Goal: Book appointment/travel/reservation

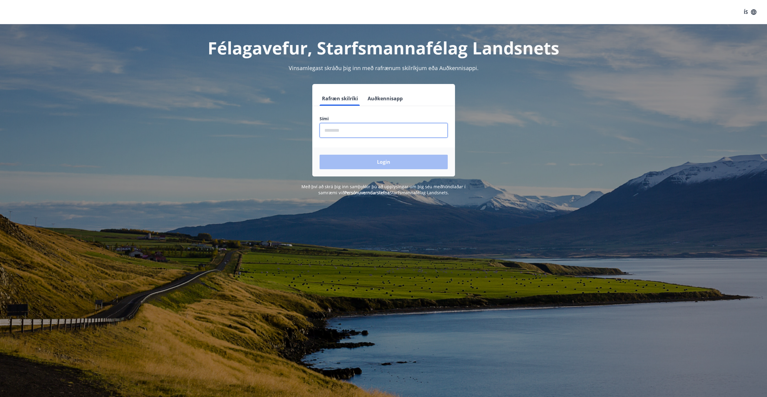
click at [341, 133] on input "phone" at bounding box center [384, 130] width 128 height 15
type input "********"
click at [392, 164] on button "Login" at bounding box center [384, 162] width 128 height 15
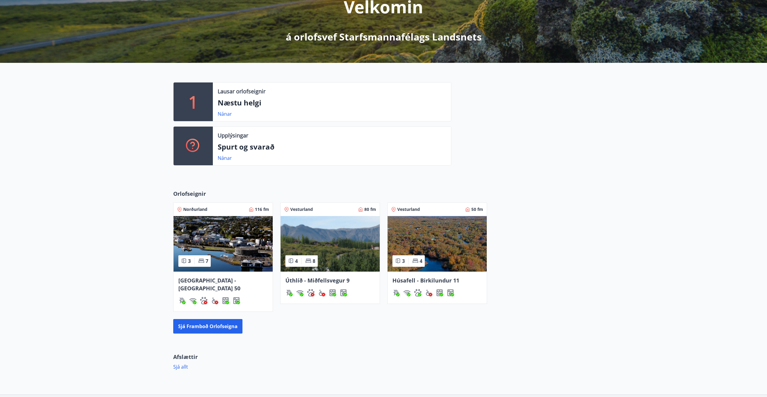
scroll to position [121, 0]
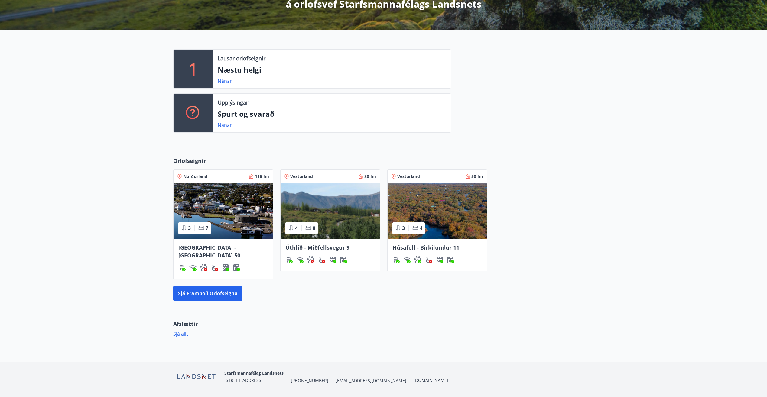
click at [436, 248] on span "Húsafell - Birkilundur 11" at bounding box center [426, 247] width 67 height 7
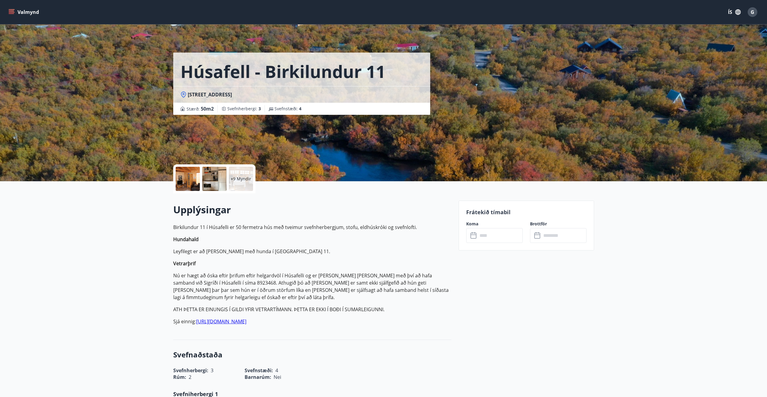
click at [240, 179] on p "+9 Myndir" at bounding box center [241, 179] width 21 height 6
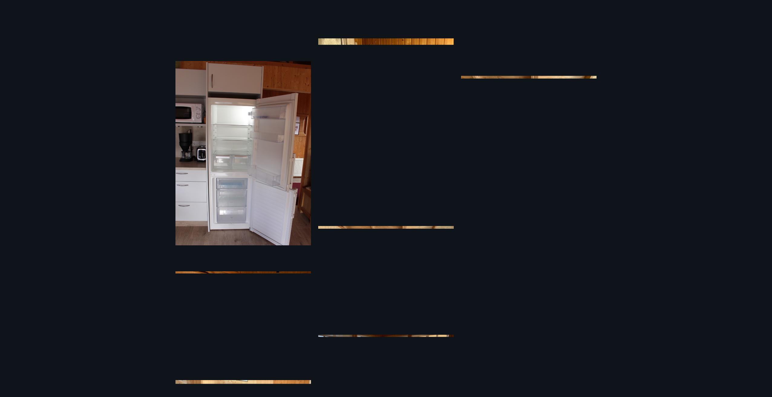
scroll to position [467, 0]
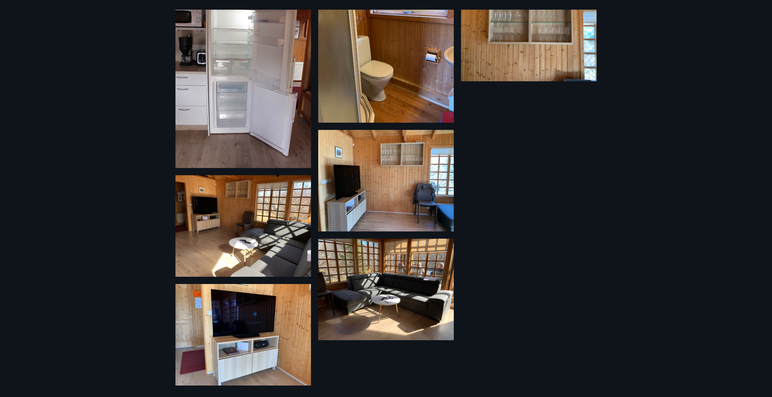
click at [402, 83] on img at bounding box center [385, 32] width 135 height 181
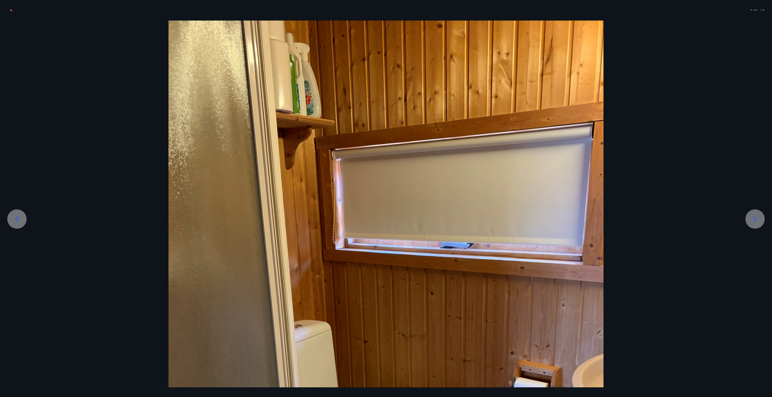
scroll to position [0, 0]
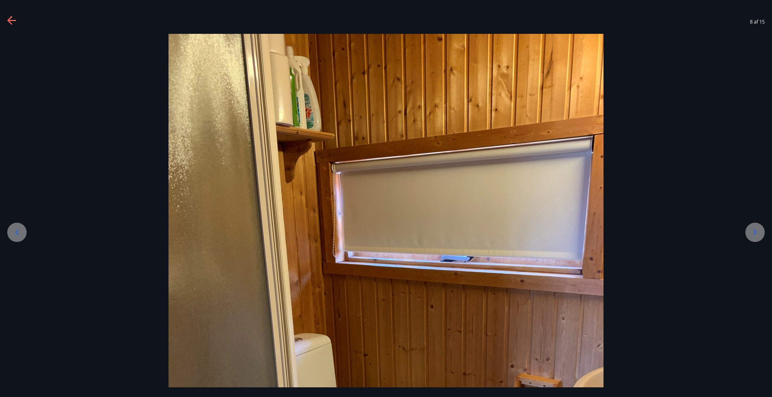
click at [757, 235] on icon at bounding box center [755, 233] width 10 height 10
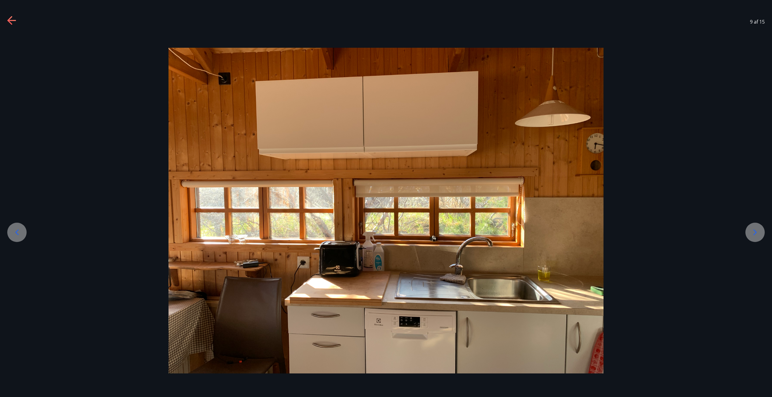
click at [757, 235] on icon at bounding box center [755, 233] width 10 height 10
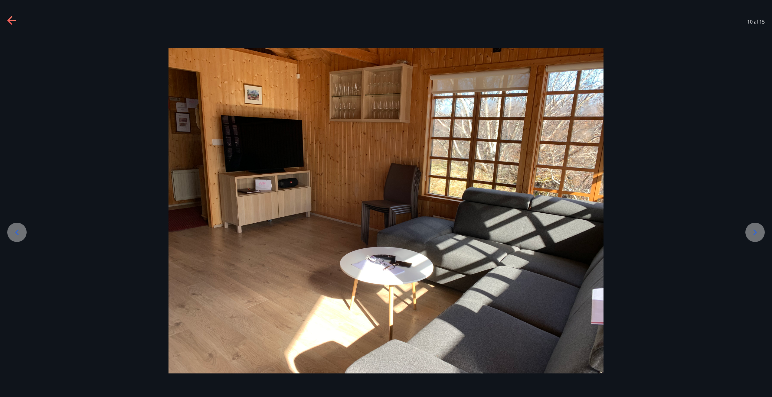
click at [757, 235] on icon at bounding box center [755, 233] width 10 height 10
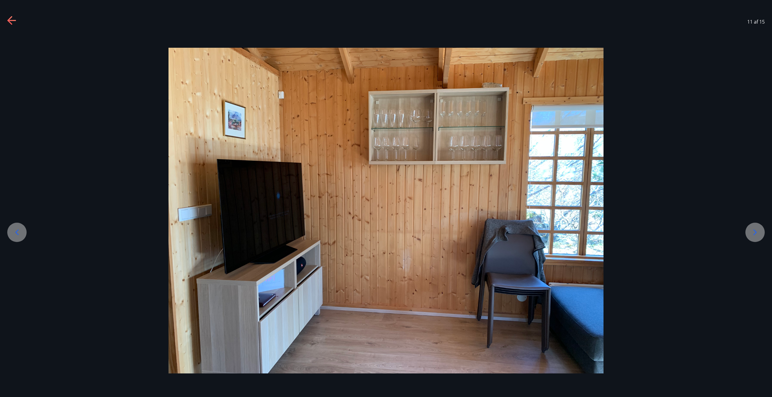
click at [757, 235] on icon at bounding box center [755, 233] width 10 height 10
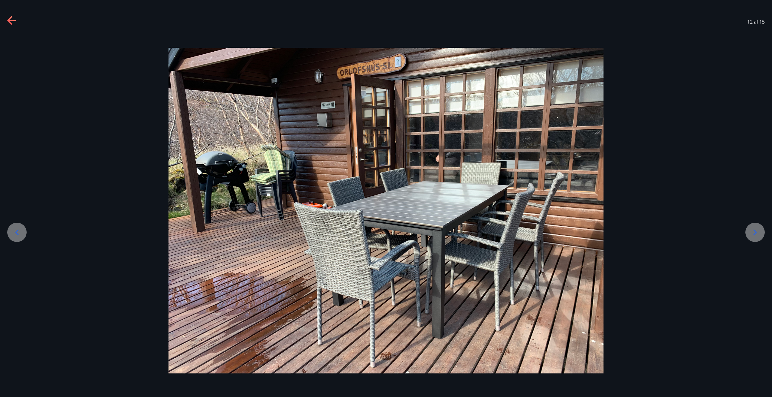
click at [757, 235] on icon at bounding box center [755, 233] width 10 height 10
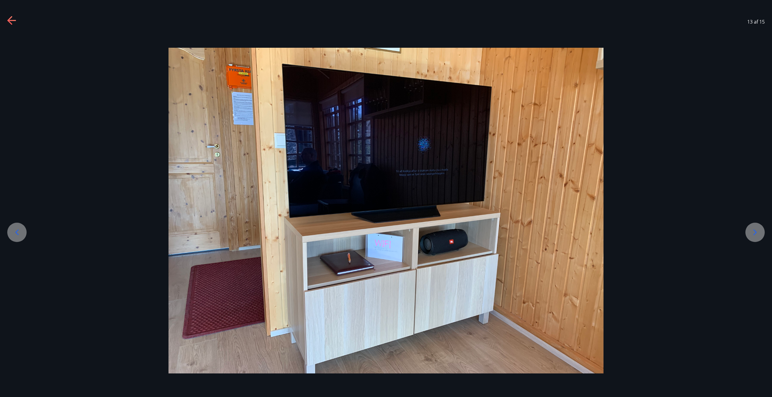
click at [757, 235] on icon at bounding box center [755, 233] width 10 height 10
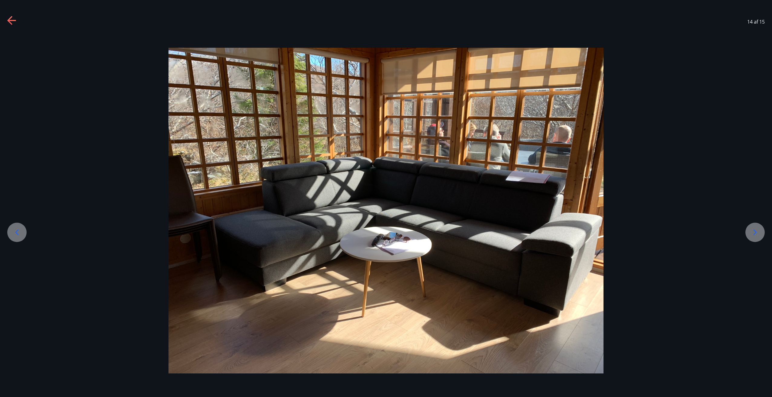
click at [757, 235] on icon at bounding box center [755, 233] width 10 height 10
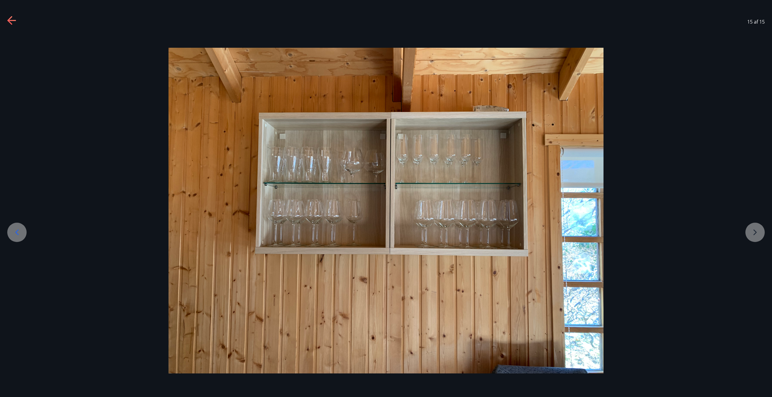
click at [757, 235] on div at bounding box center [386, 211] width 772 height 326
click at [17, 18] on icon at bounding box center [12, 21] width 10 height 10
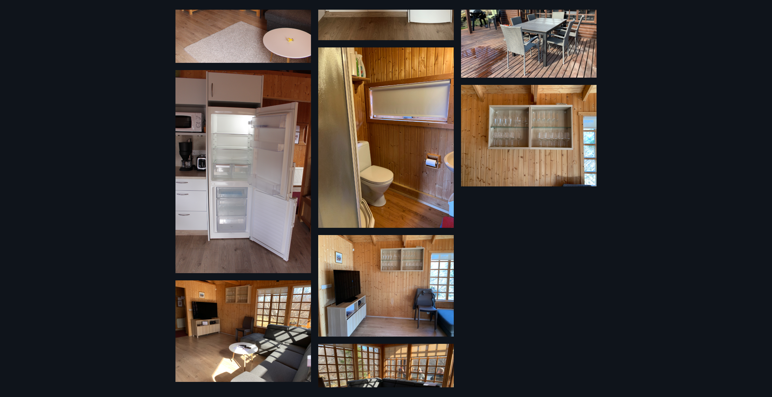
scroll to position [286, 0]
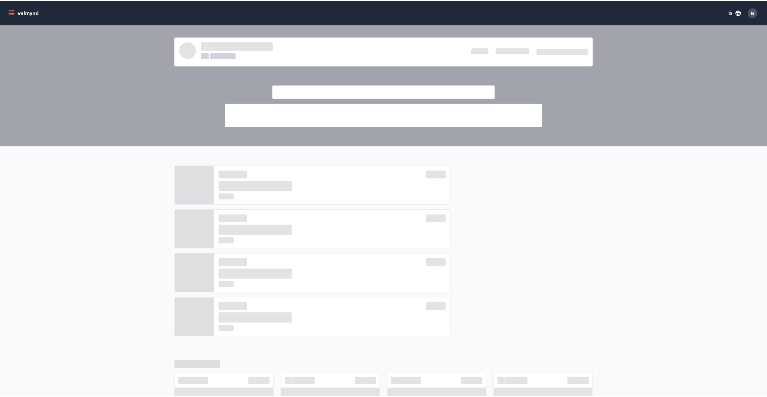
scroll to position [121, 0]
